Goal: Task Accomplishment & Management: Manage account settings

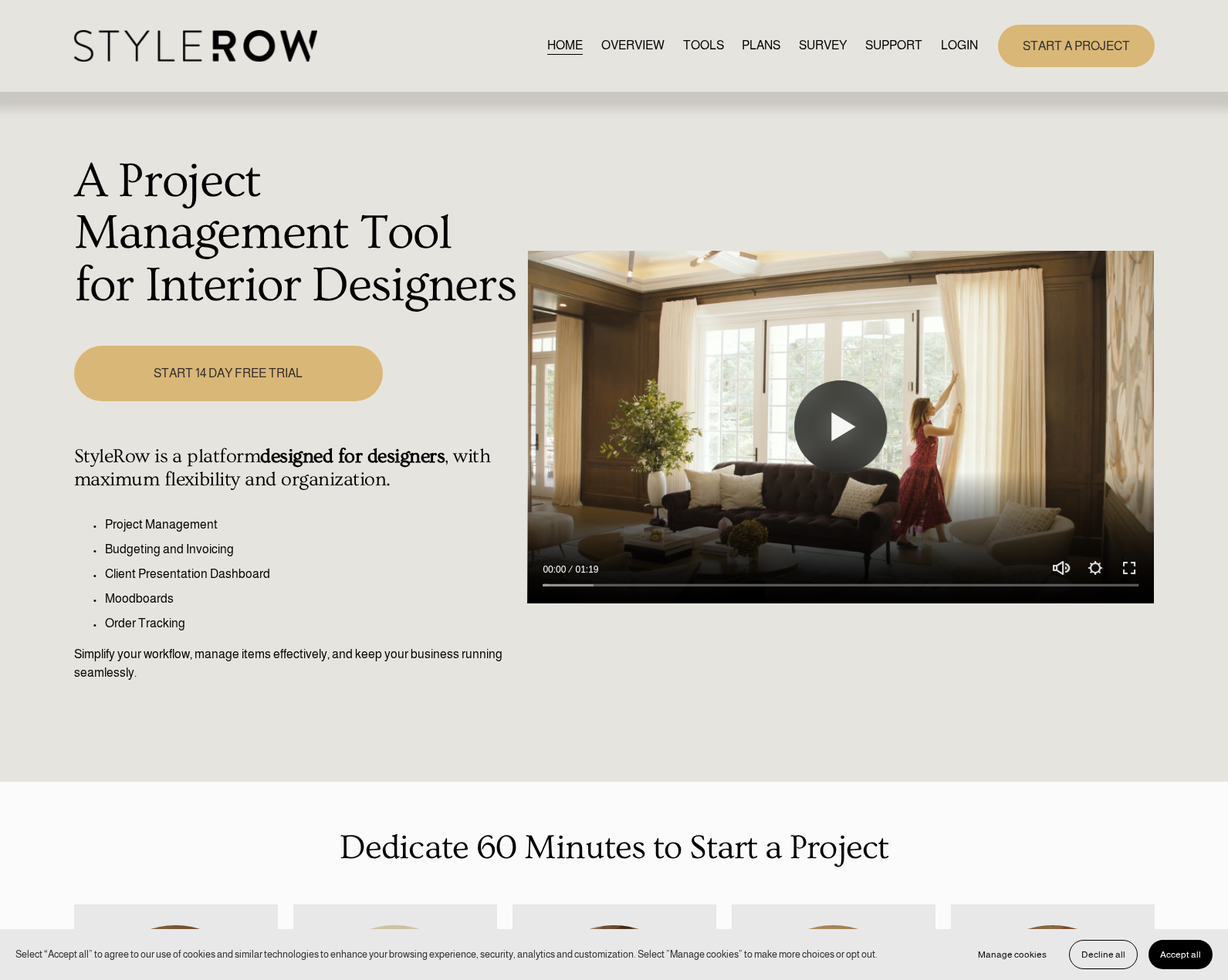
click at [941, 42] on nav "HOME OVERVIEW TOOLS PLANS SURVEY SUPPORT QUESTIONS FEATURED STYLEBOARD RESOURCE…" at bounding box center [762, 46] width 431 height 21
click at [947, 55] on link "LOGIN" at bounding box center [959, 46] width 37 height 21
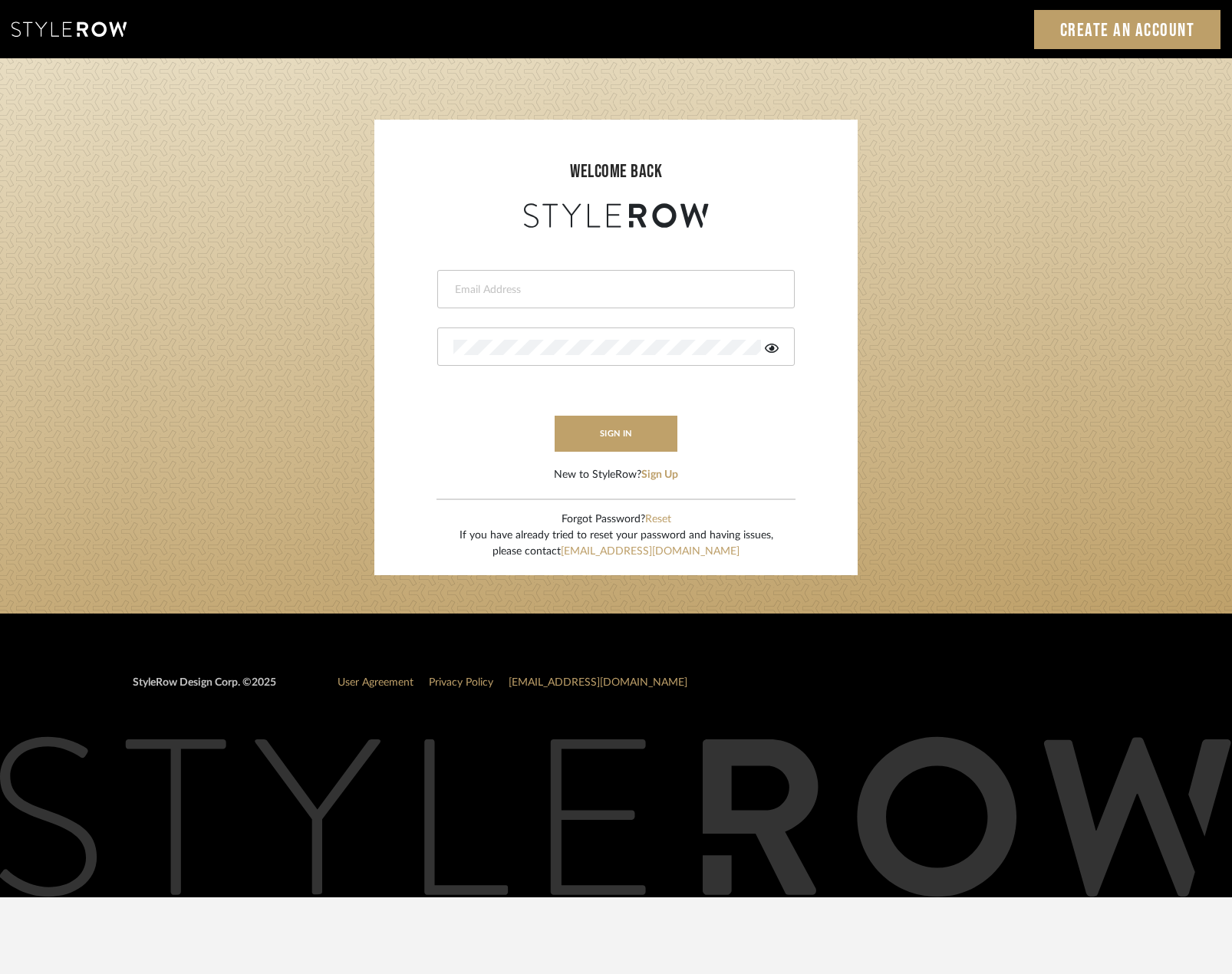
click at [534, 295] on input "email" at bounding box center [615, 290] width 321 height 15
type input "saamiah@studiodb.com"
click at [775, 348] on icon at bounding box center [772, 348] width 14 height 12
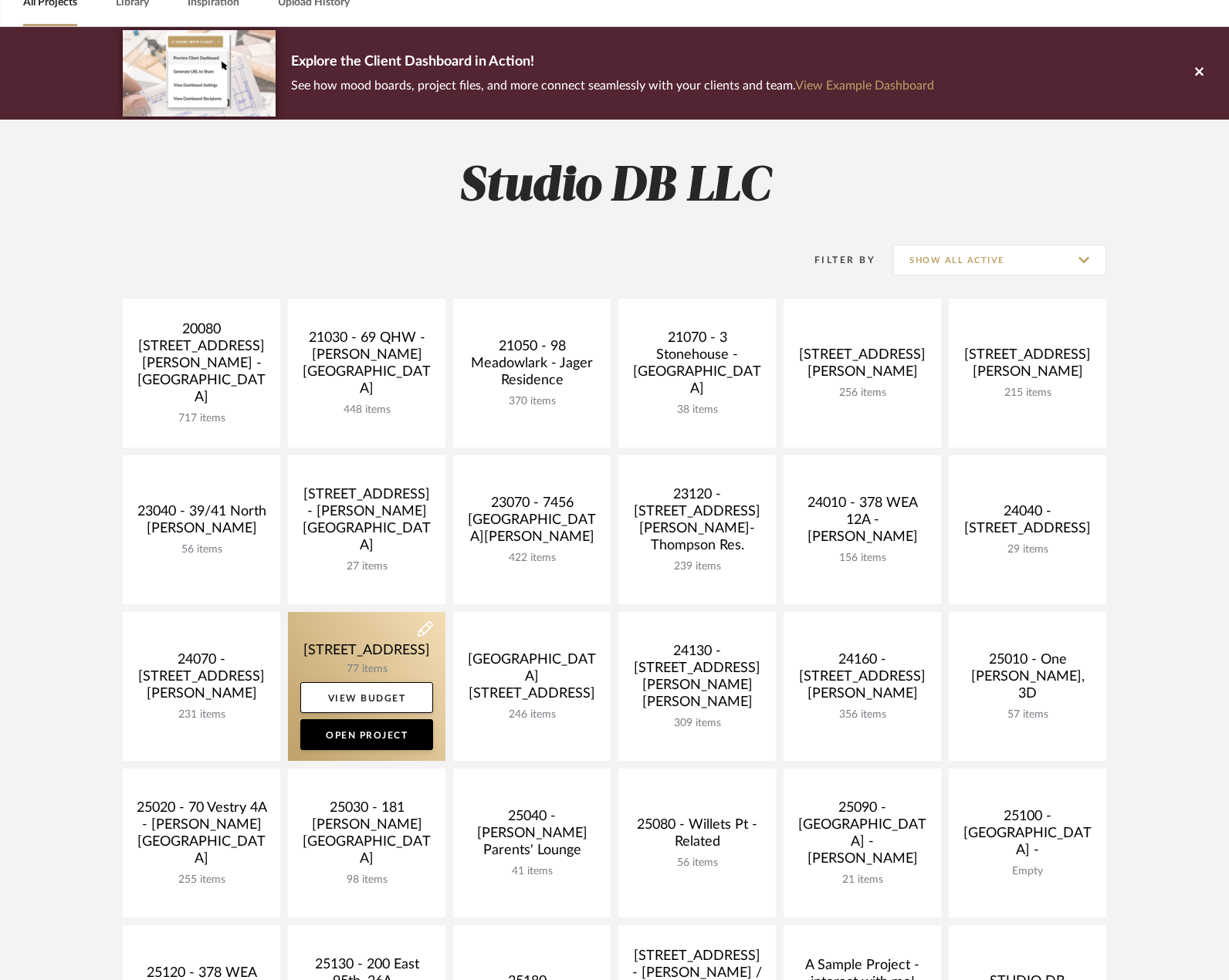
scroll to position [309, 0]
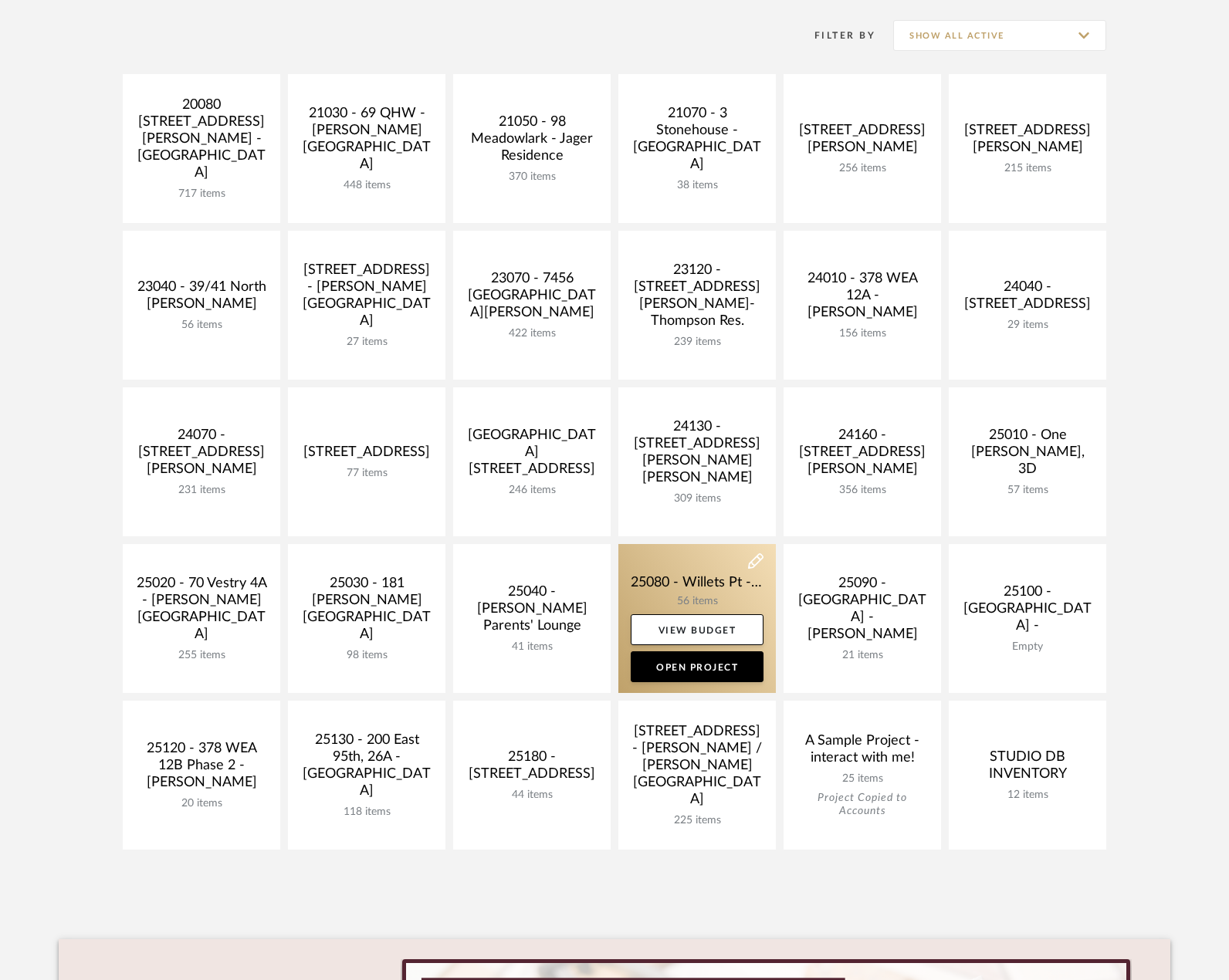
click at [704, 601] on link at bounding box center [697, 618] width 158 height 149
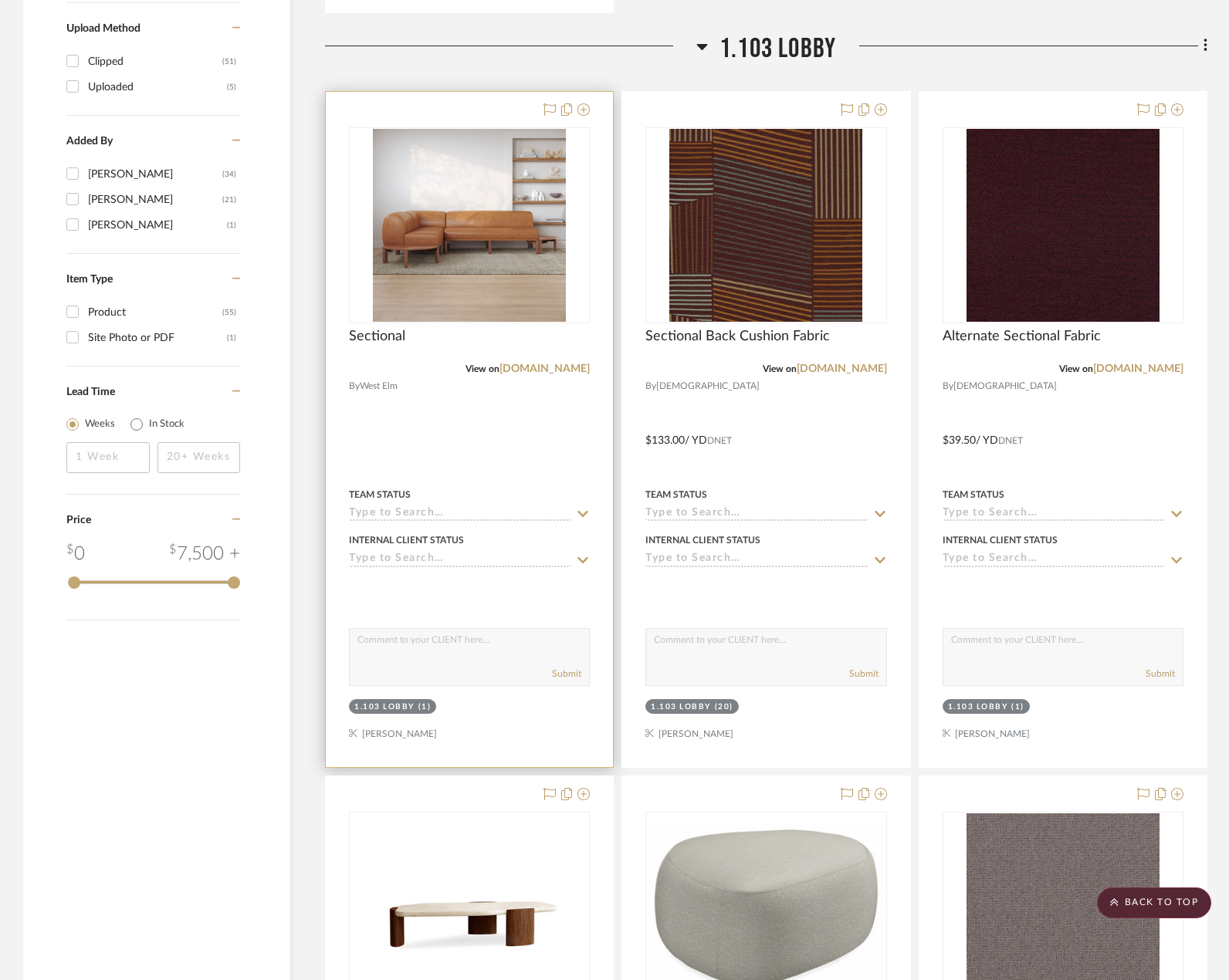
scroll to position [1775, 0]
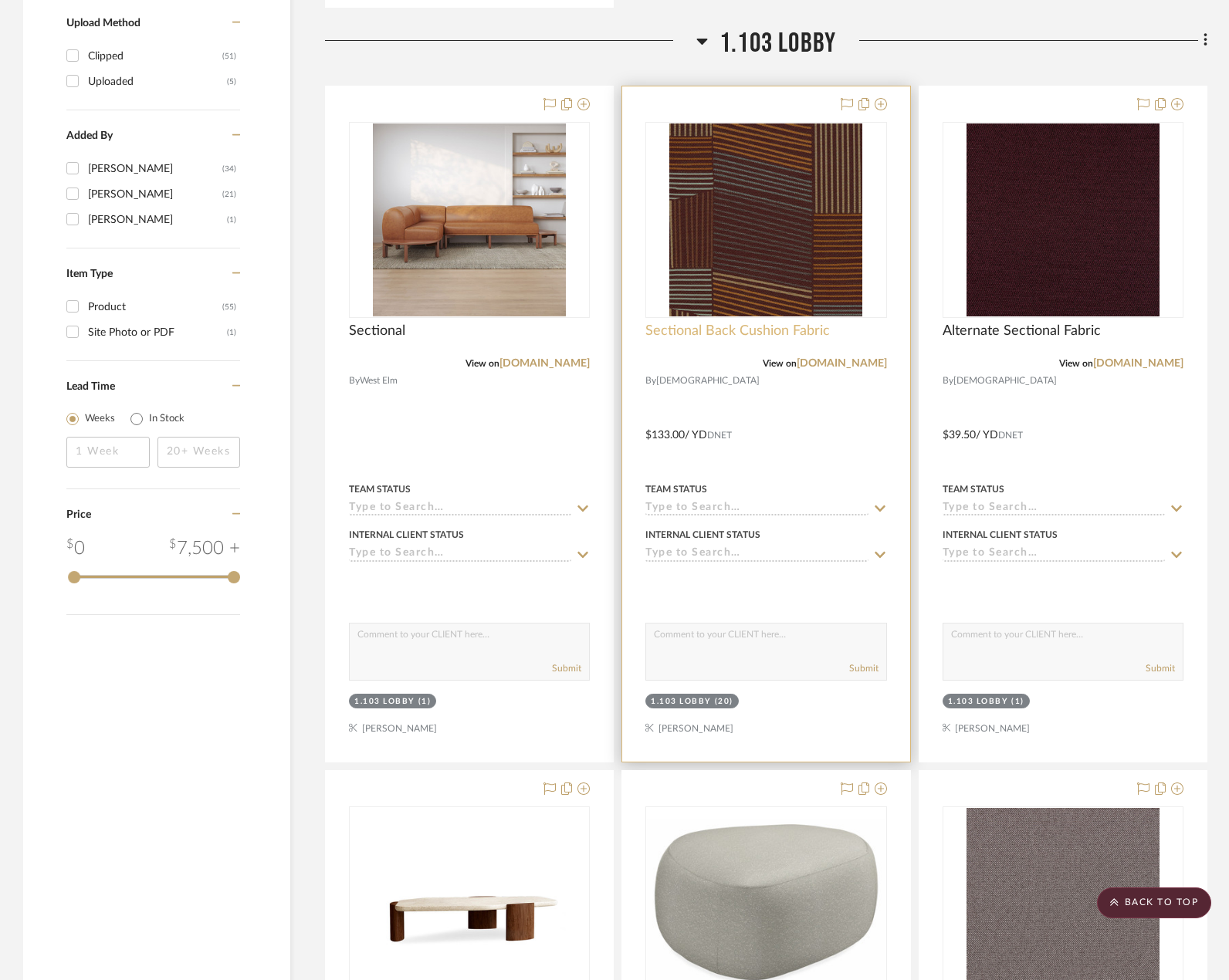
click at [695, 326] on span "Sectional Back Cushion Fabric" at bounding box center [737, 331] width 185 height 17
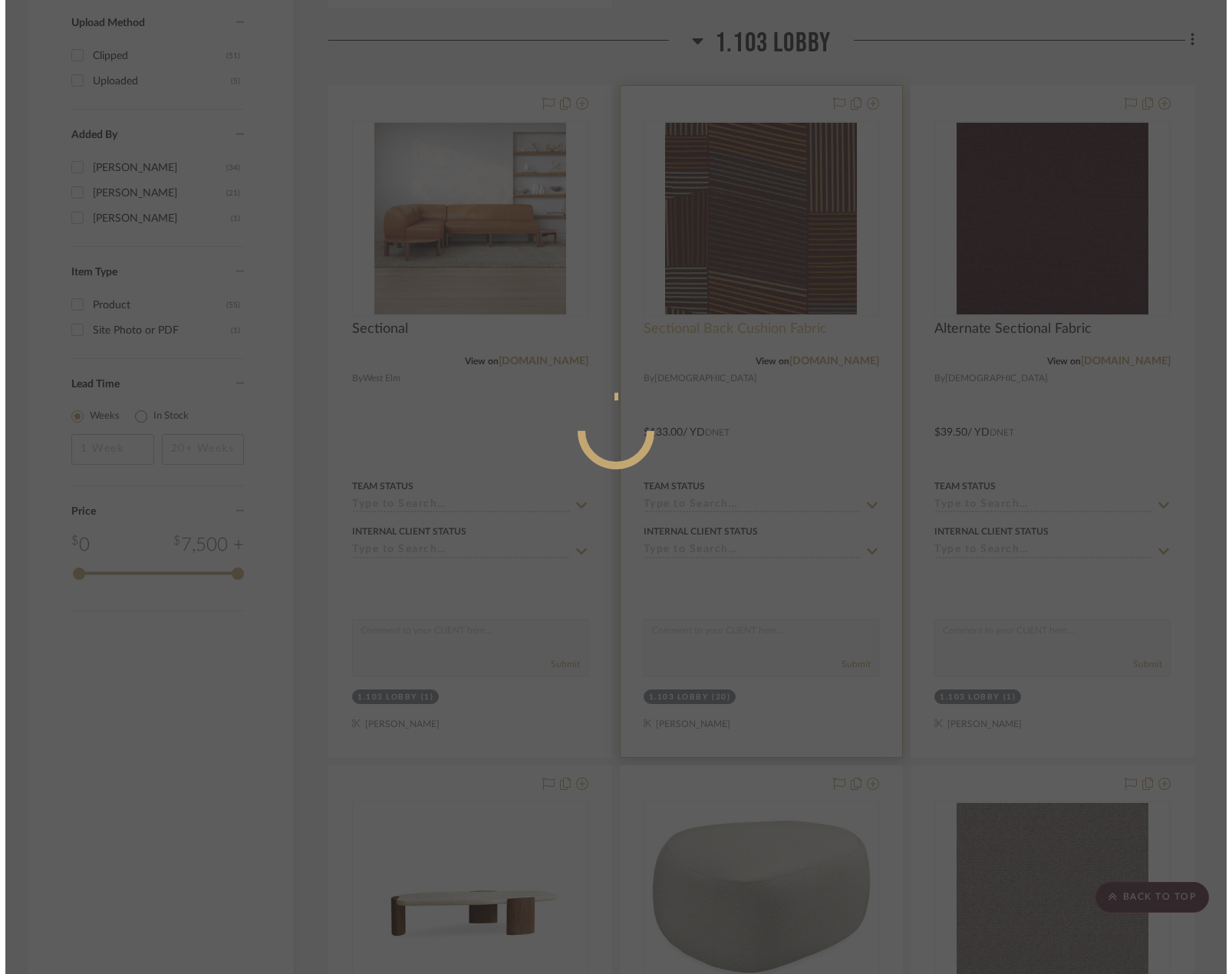
scroll to position [0, 0]
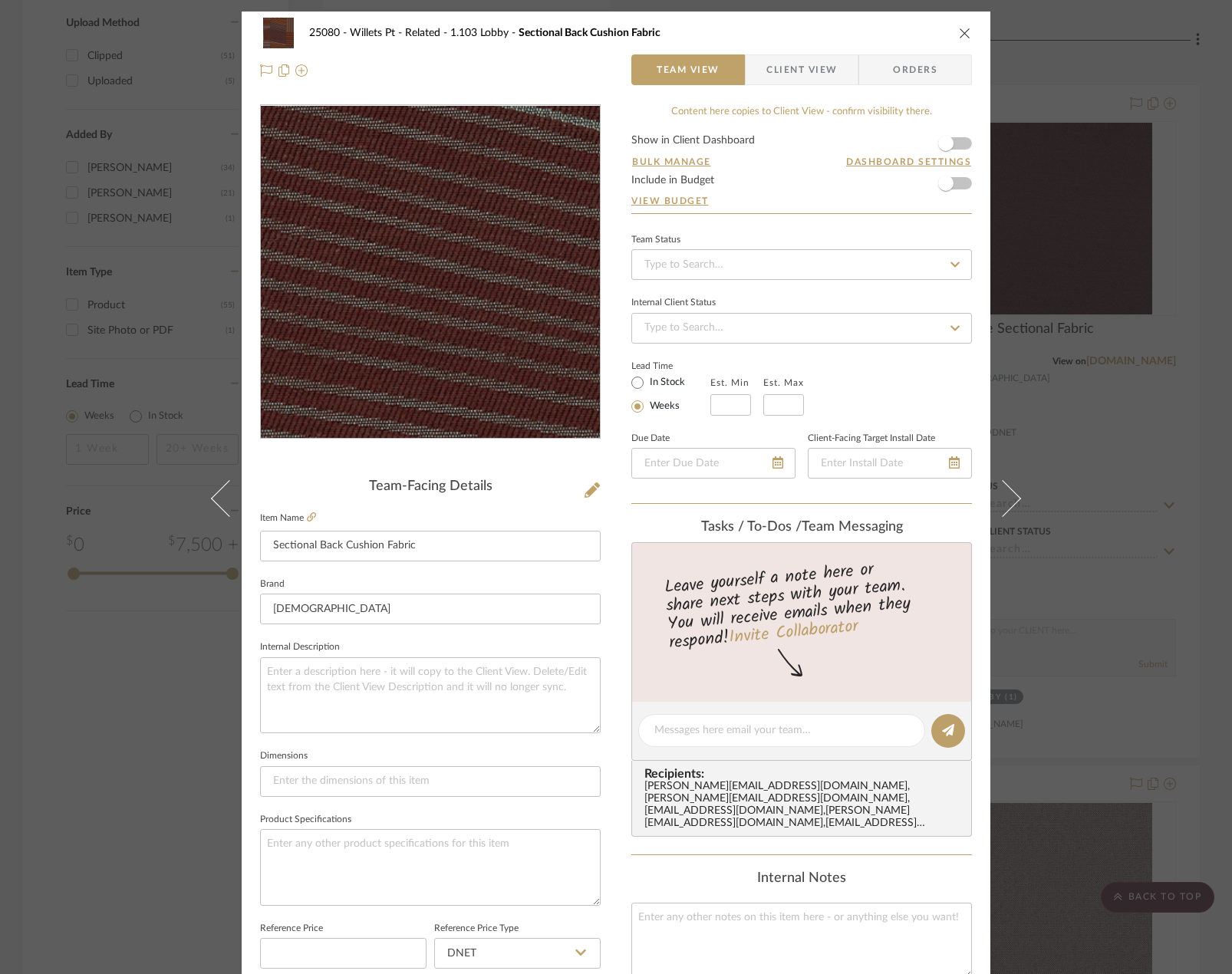
drag, startPoint x: 426, startPoint y: 299, endPoint x: 382, endPoint y: 287, distance: 45.6
click at [382, 287] on img "0" at bounding box center [430, 272] width 333 height 333
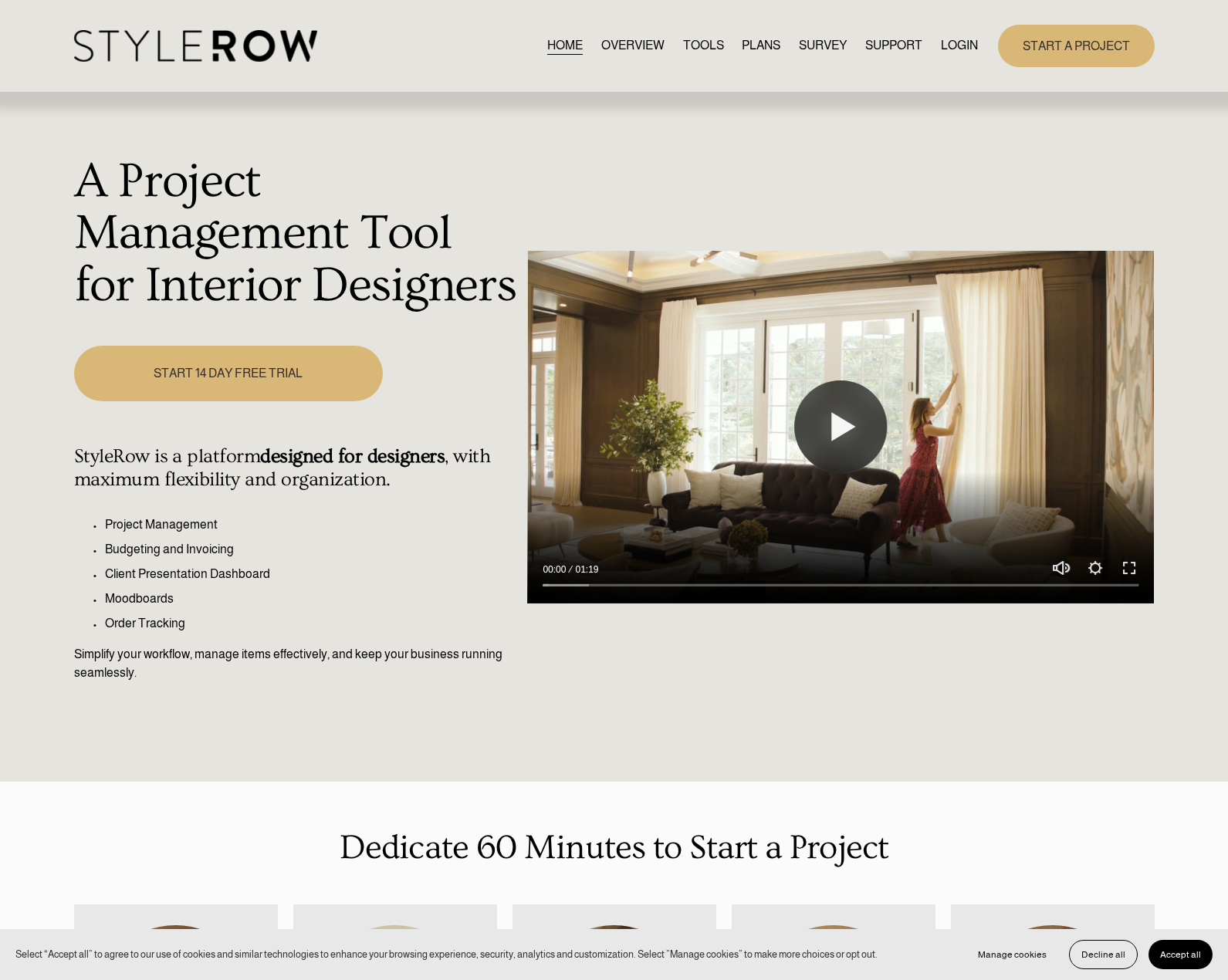
click at [972, 44] on link "LOGIN" at bounding box center [959, 46] width 37 height 21
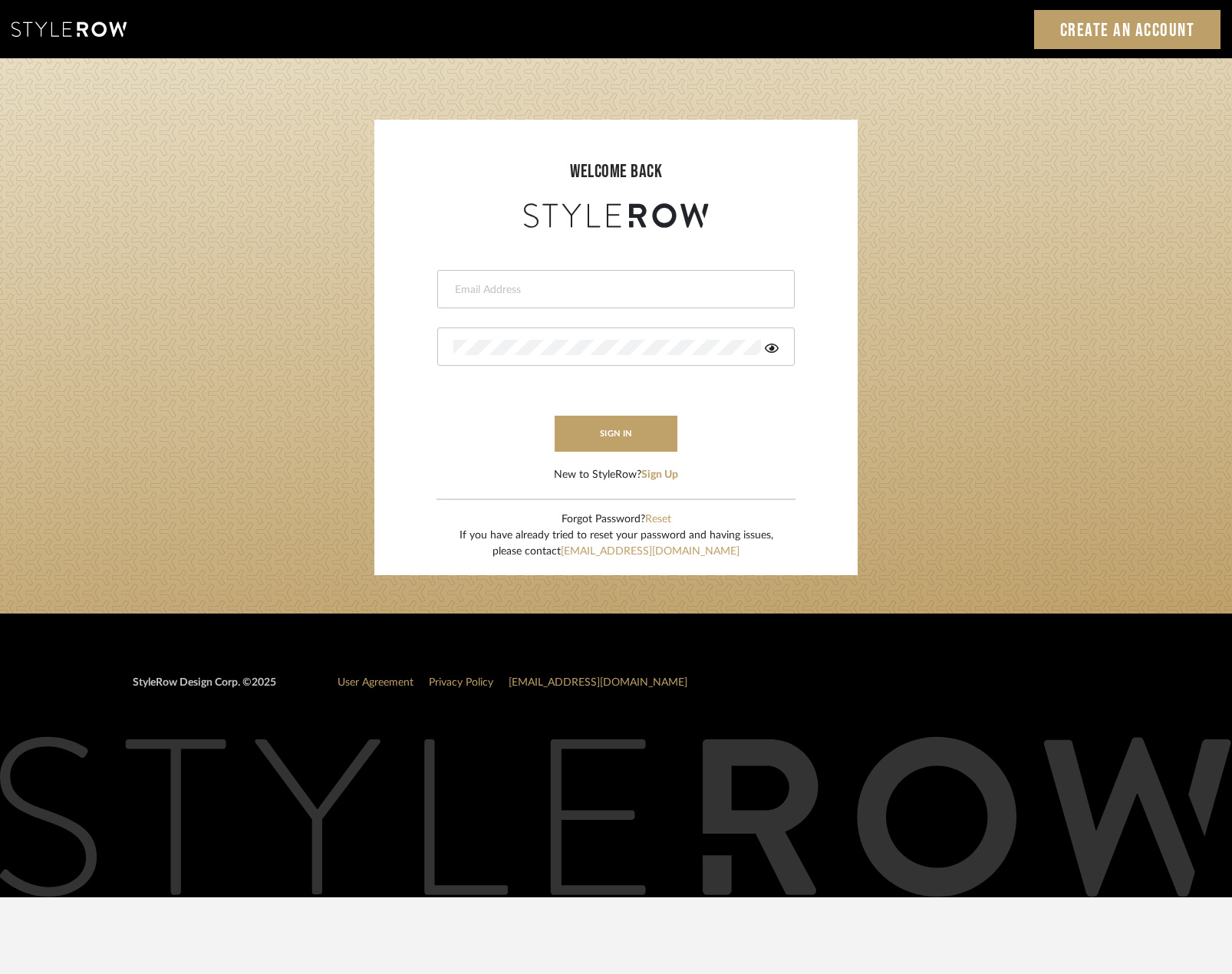
click at [551, 291] on input "email" at bounding box center [615, 290] width 321 height 15
type input "[EMAIL_ADDRESS][DOMAIN_NAME]"
click at [557, 334] on div at bounding box center [616, 346] width 357 height 39
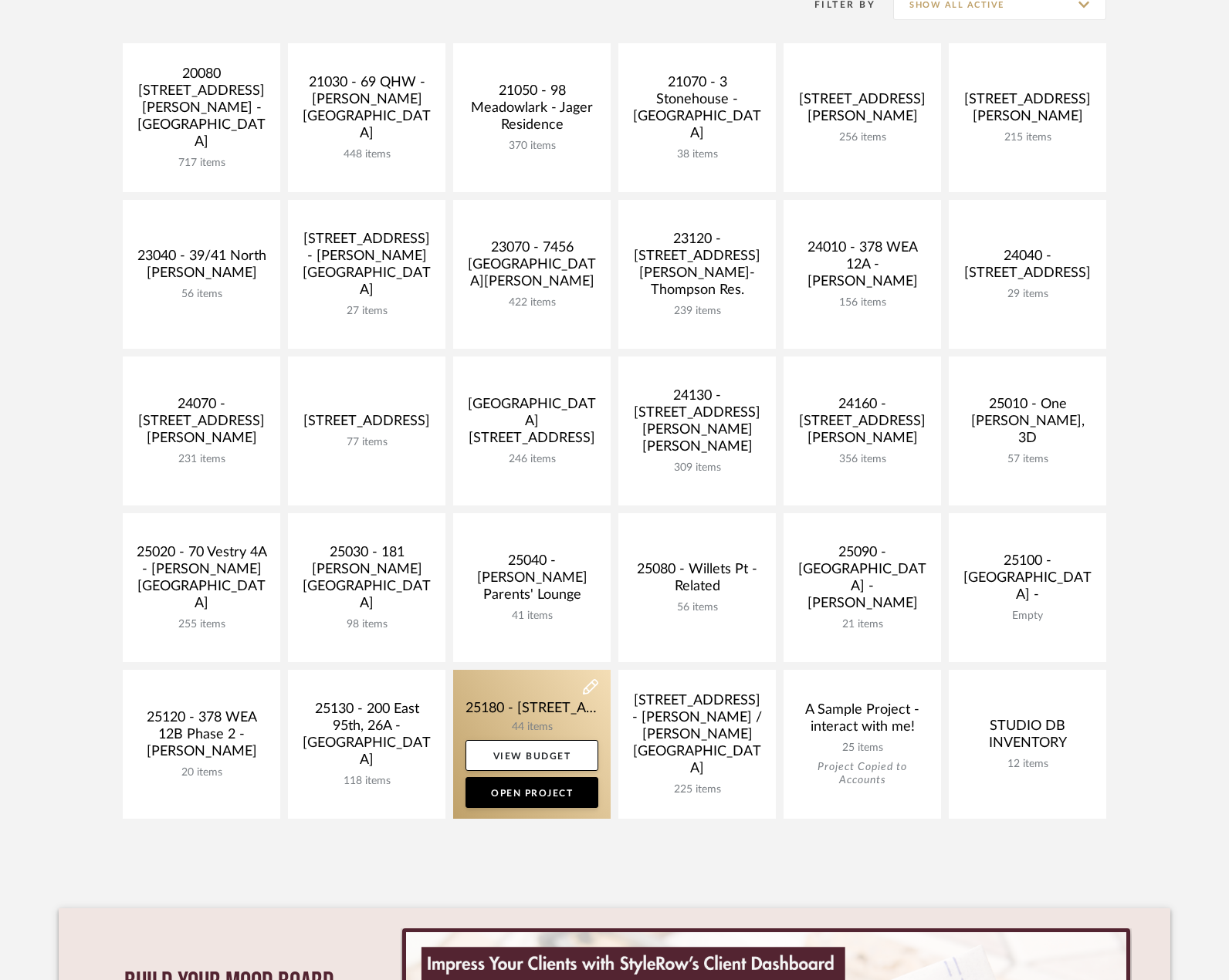
scroll to position [386, 0]
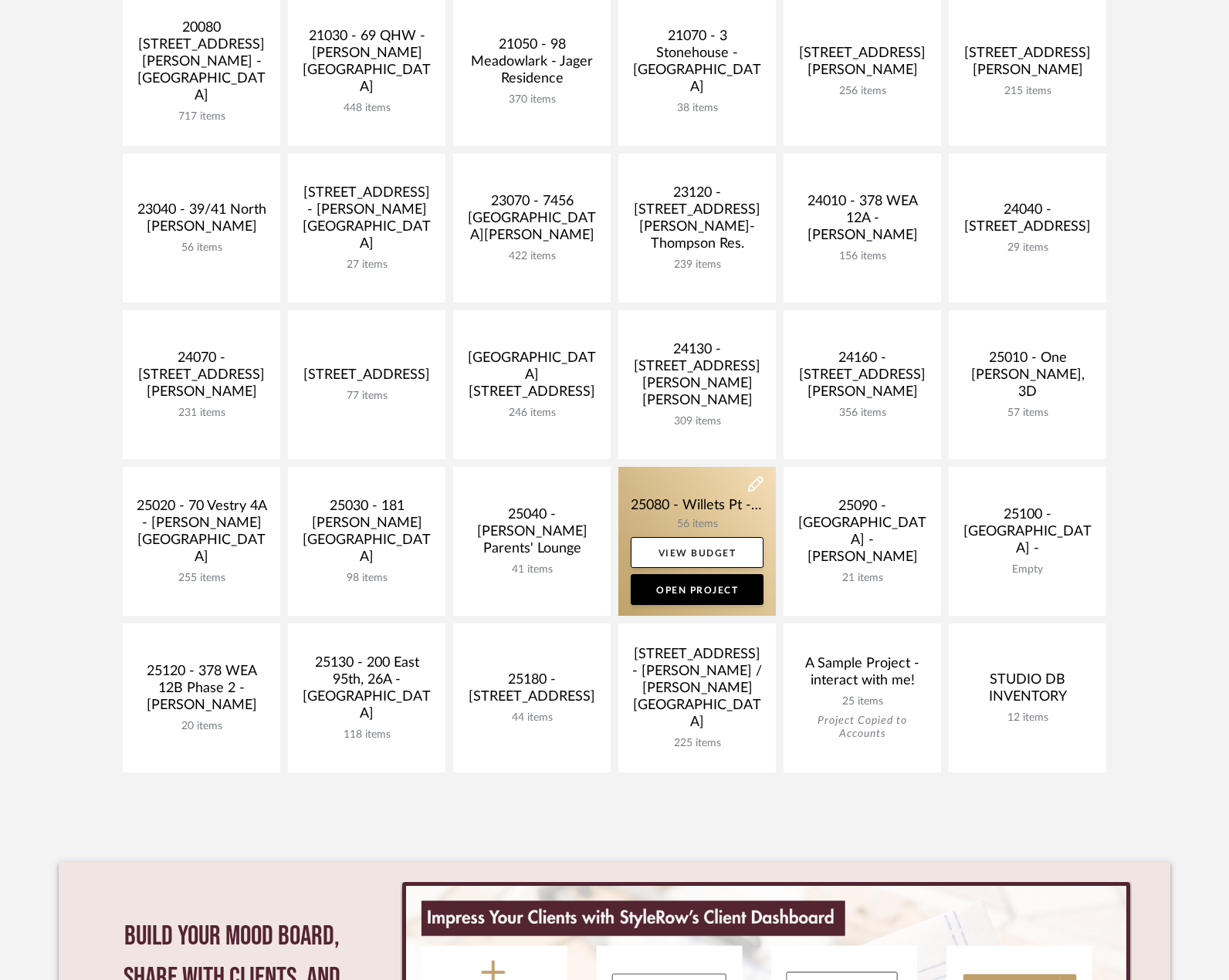
click at [684, 512] on link at bounding box center [697, 541] width 158 height 149
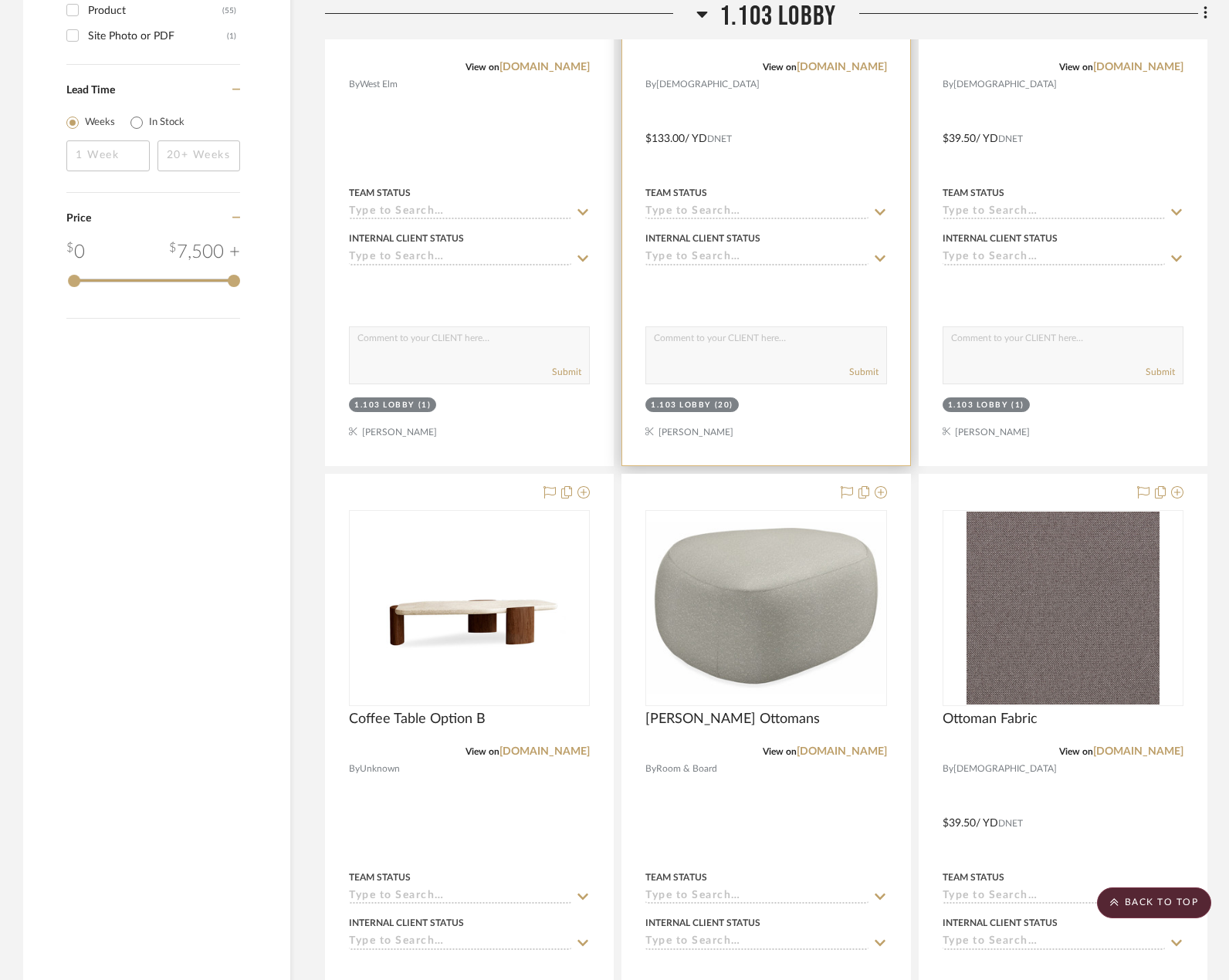
scroll to position [2085, 0]
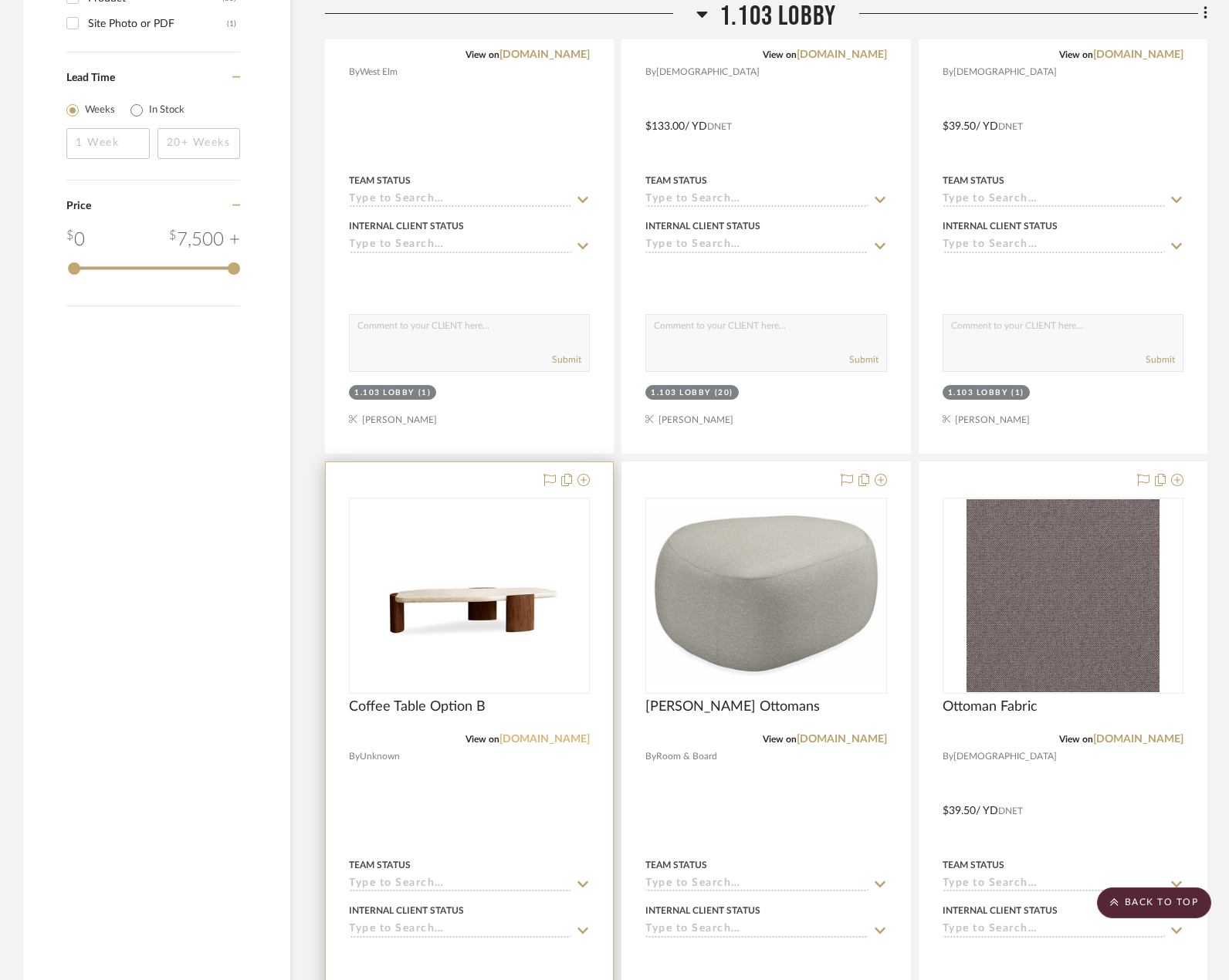
click at [556, 737] on link "[DOMAIN_NAME]" at bounding box center [544, 739] width 90 height 10
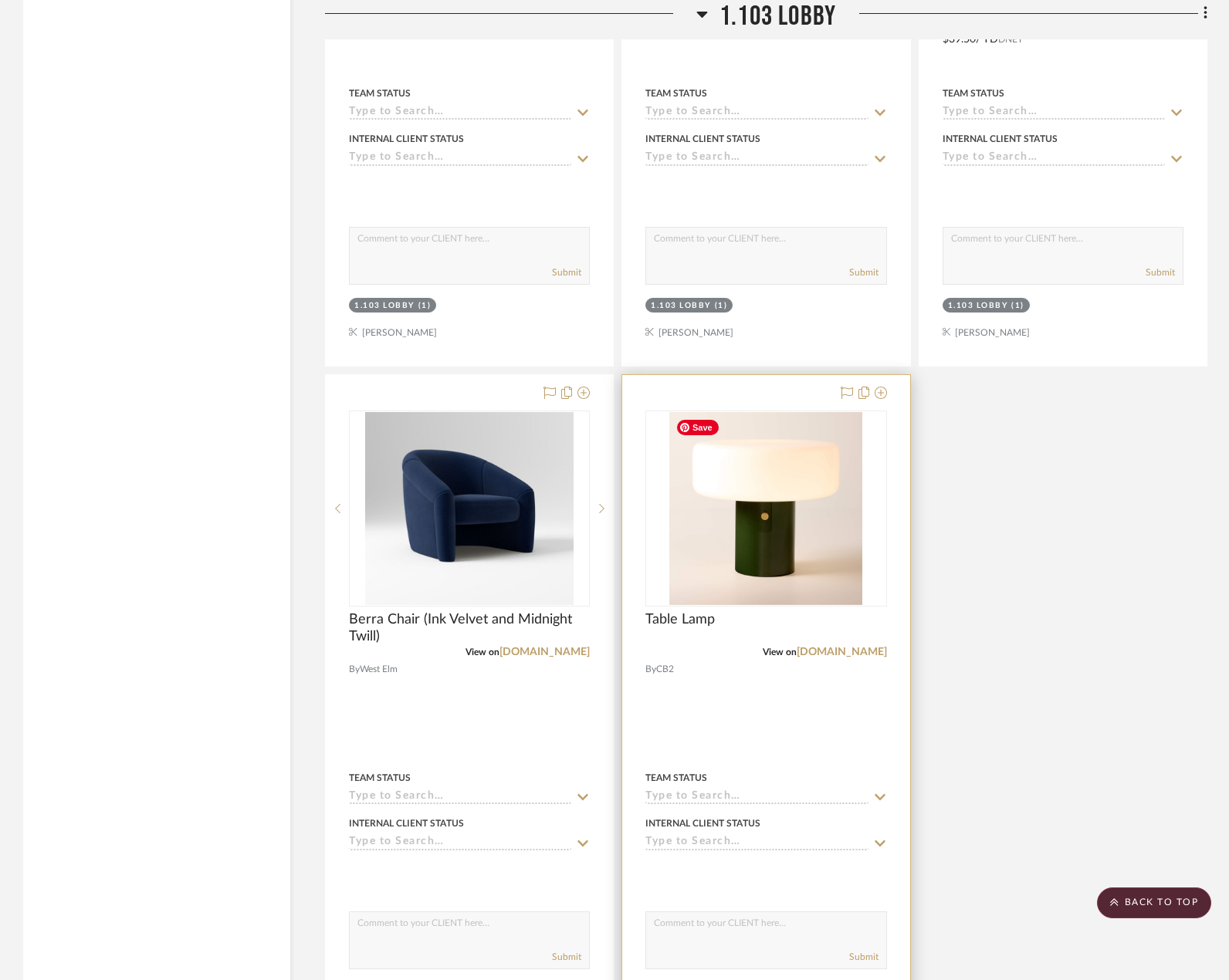
scroll to position [3320, 0]
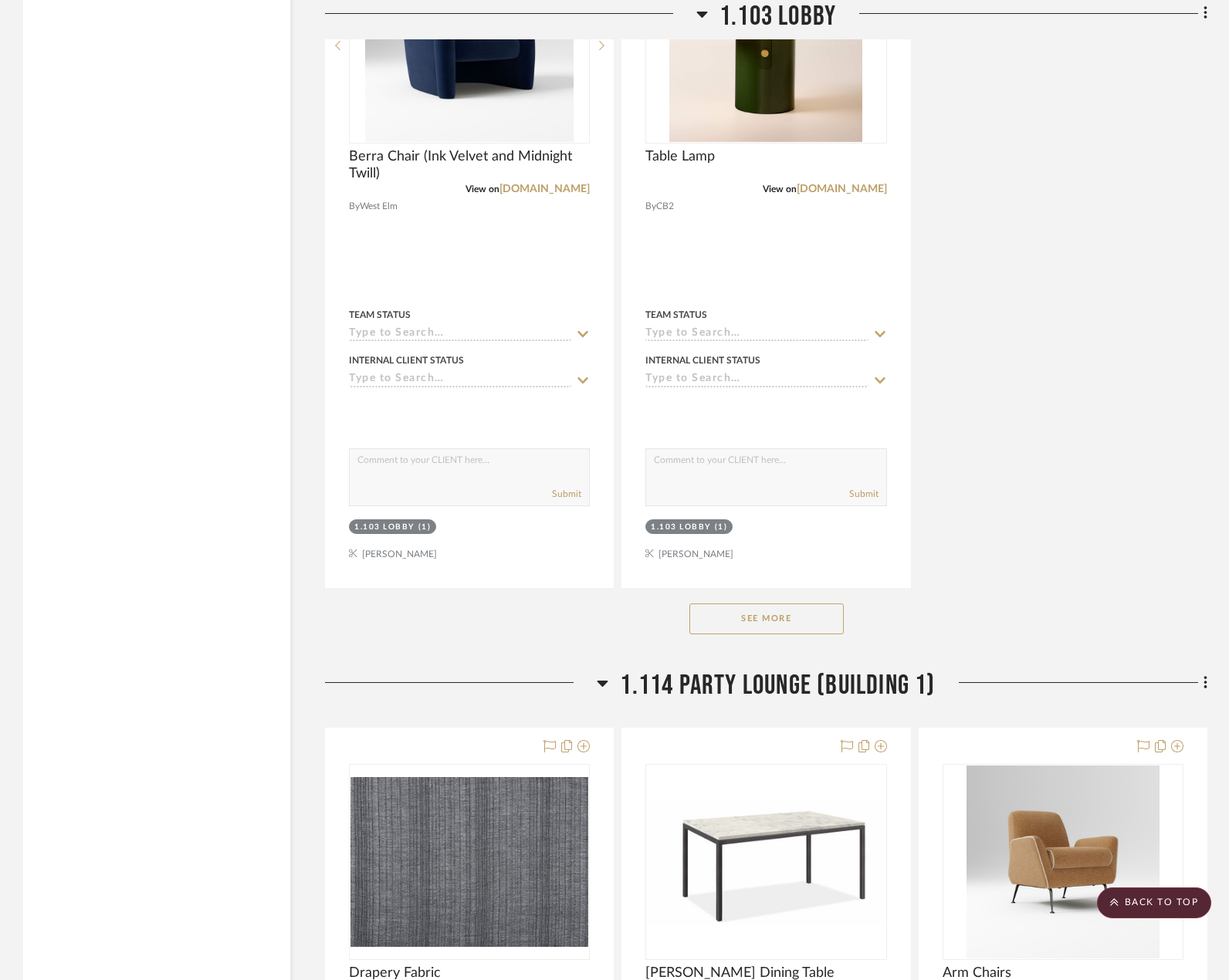
click at [758, 609] on button "See More" at bounding box center [767, 619] width 154 height 30
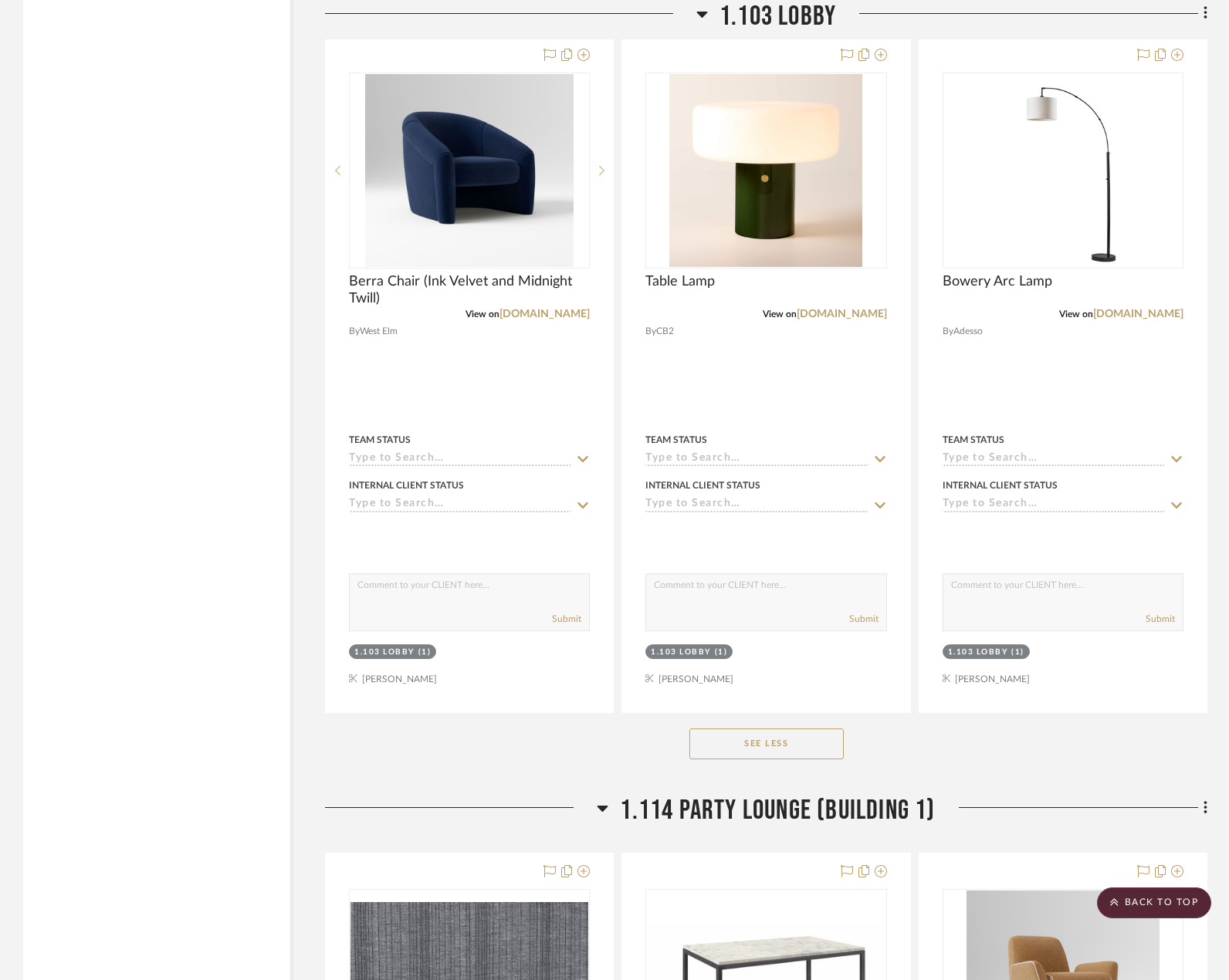
scroll to position [3088, 0]
